Goal: Navigation & Orientation: Find specific page/section

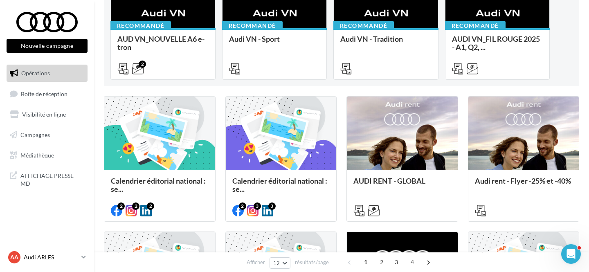
click at [38, 254] on p "Audi ARLES" at bounding box center [51, 257] width 54 height 8
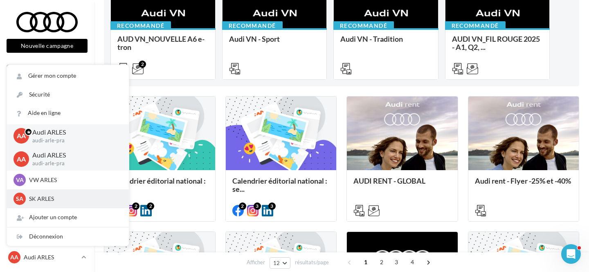
click at [64, 208] on div "SA SK ARLES sk-arle-ppra" at bounding box center [68, 198] width 122 height 19
click at [62, 200] on p "SK ARLES" at bounding box center [74, 199] width 90 height 8
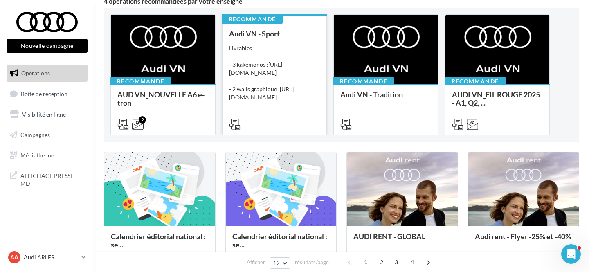
scroll to position [80, 0]
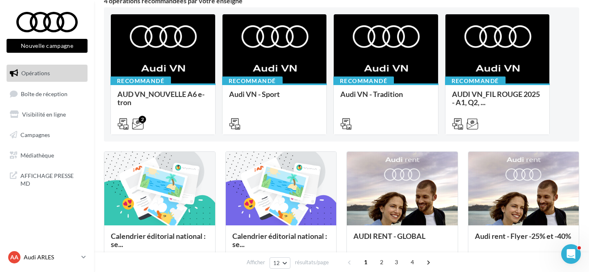
click at [54, 258] on p "Audi ARLES" at bounding box center [51, 257] width 54 height 8
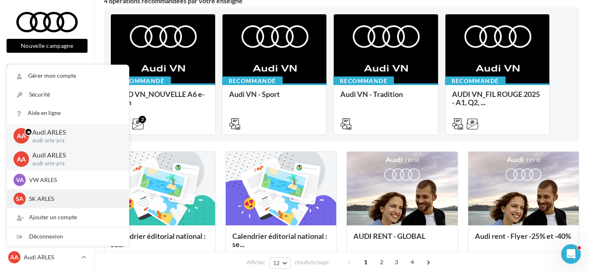
click at [56, 195] on p "SK ARLES" at bounding box center [74, 199] width 90 height 8
